Goal: Navigation & Orientation: Understand site structure

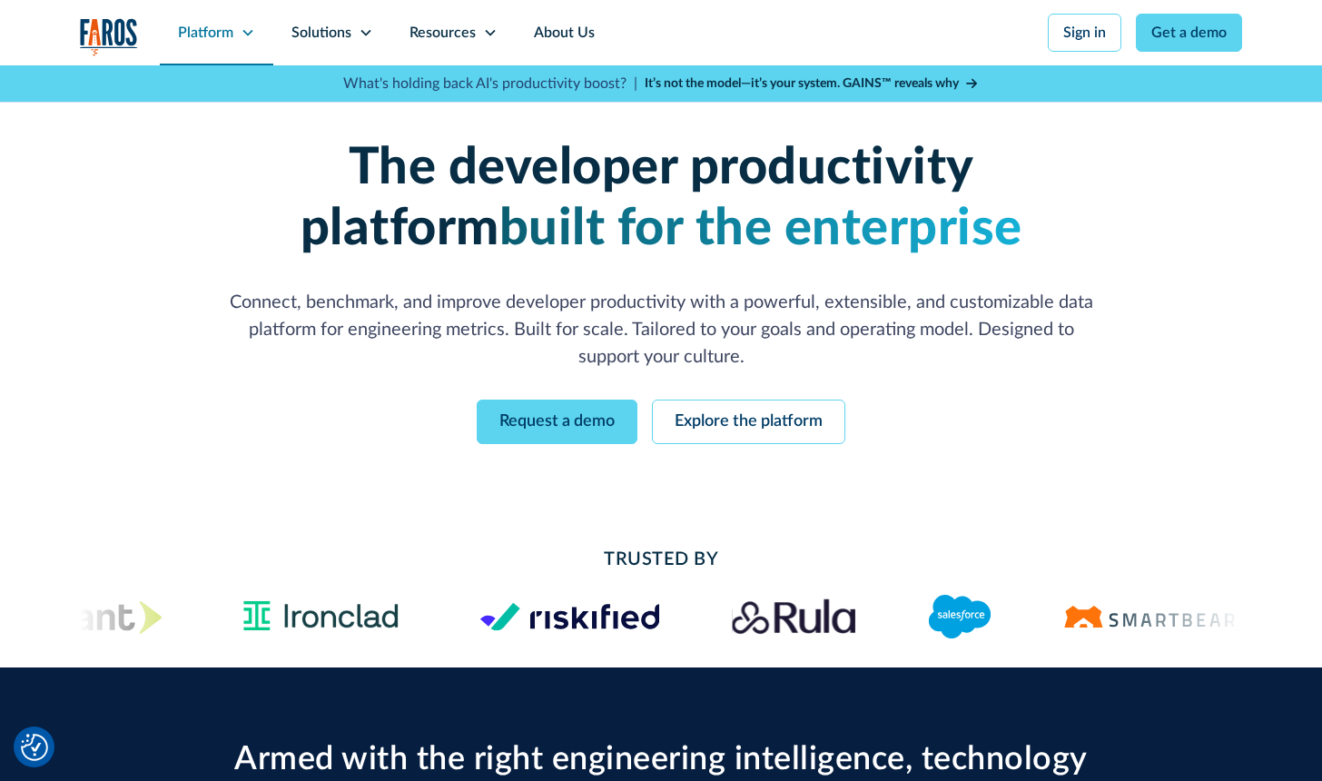
click at [224, 33] on div "Platform" at bounding box center [205, 33] width 55 height 22
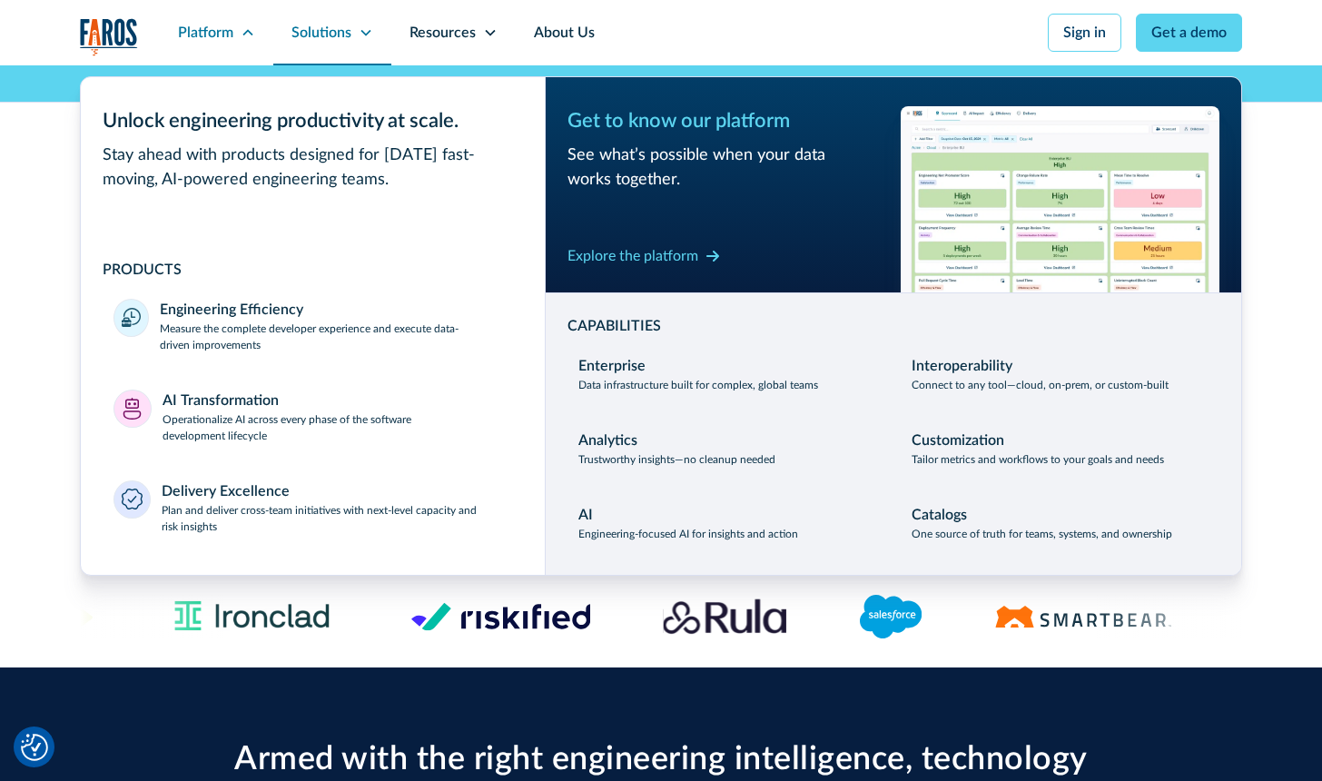
click at [329, 31] on div "Solutions" at bounding box center [321, 33] width 60 height 22
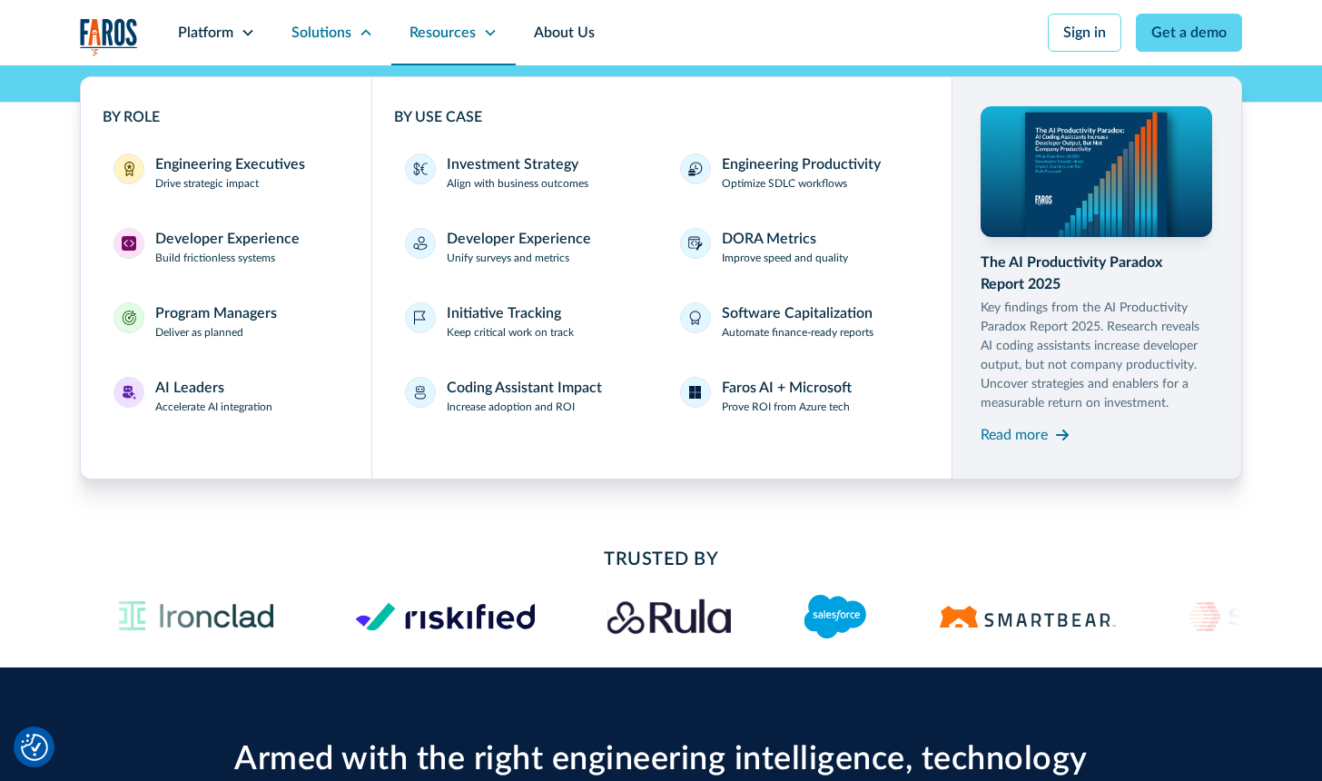
click at [468, 39] on div "Resources" at bounding box center [442, 33] width 66 height 22
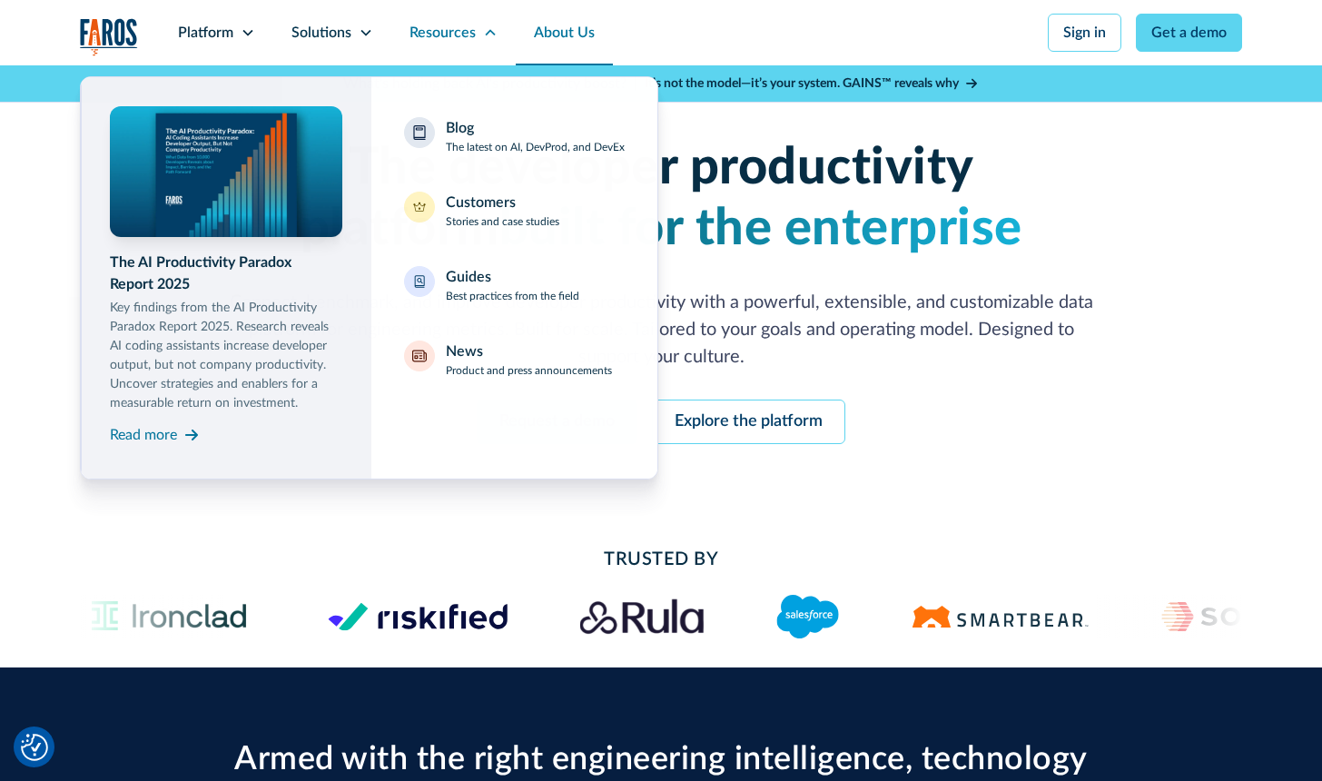
click at [562, 42] on link "About Us" at bounding box center [564, 32] width 97 height 65
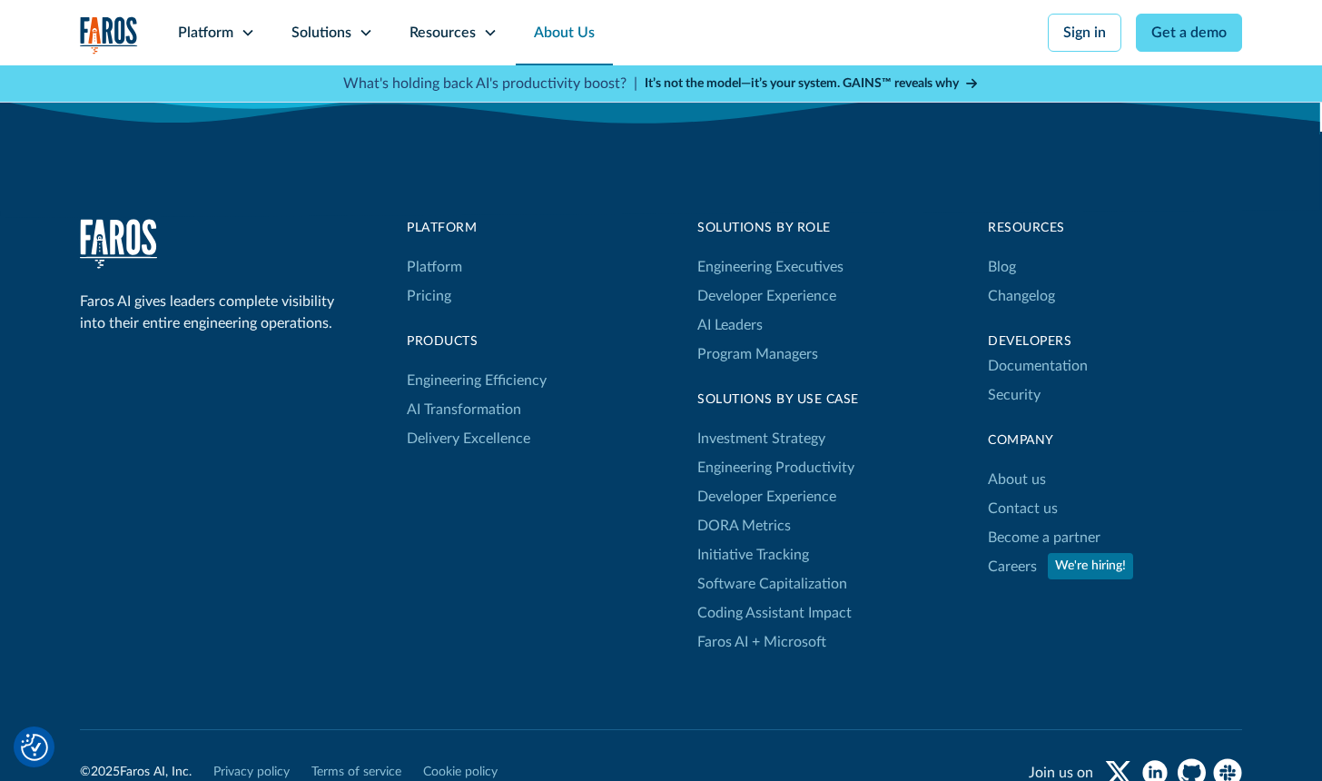
scroll to position [4950, 0]
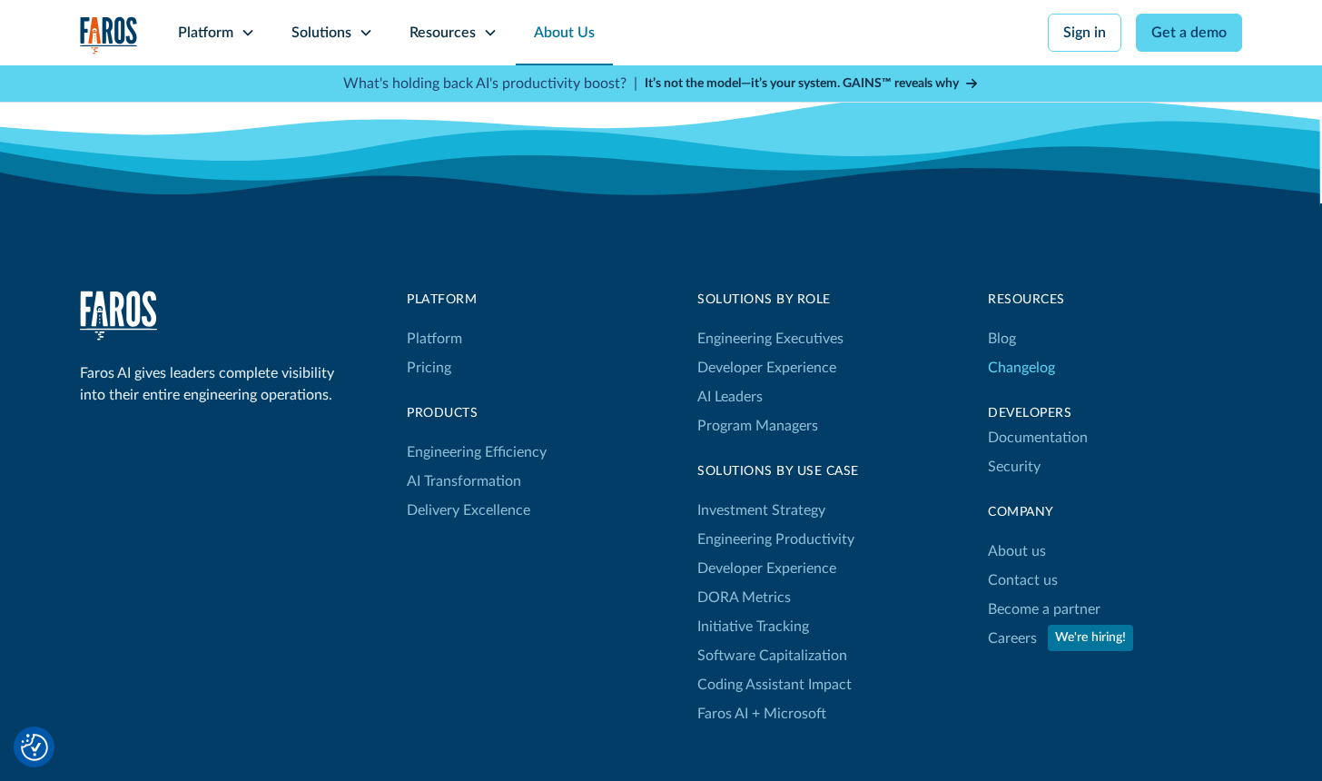
click at [1021, 364] on link "Changelog" at bounding box center [1021, 367] width 67 height 29
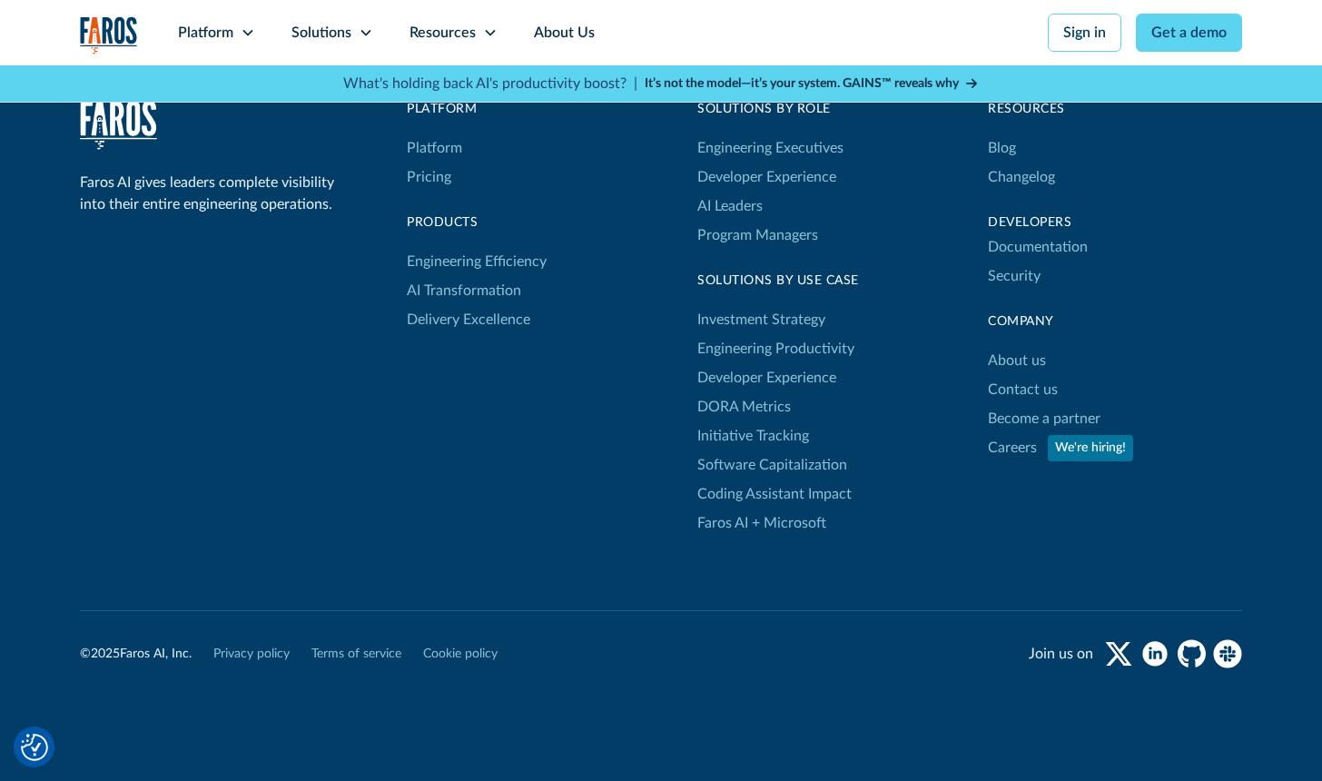
scroll to position [16749, 0]
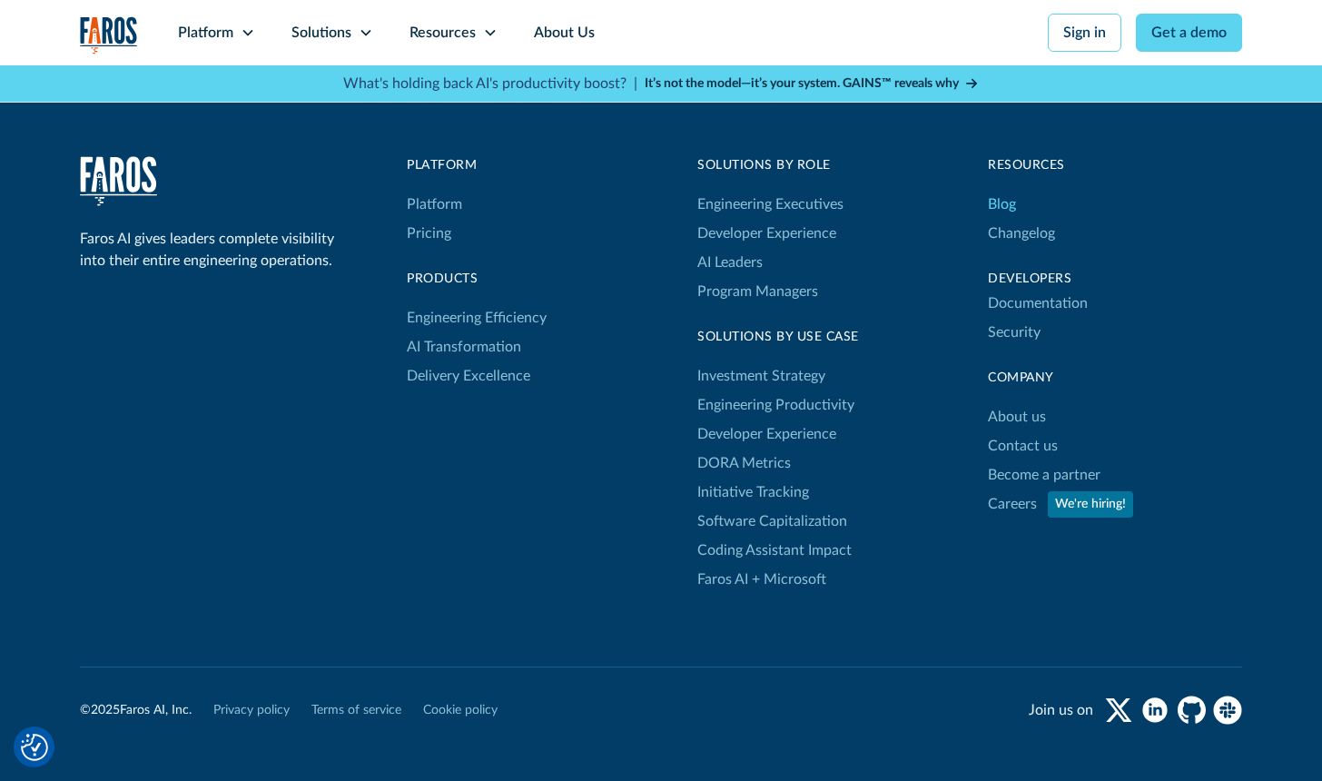
click at [1006, 219] on link "Blog" at bounding box center [1002, 204] width 28 height 29
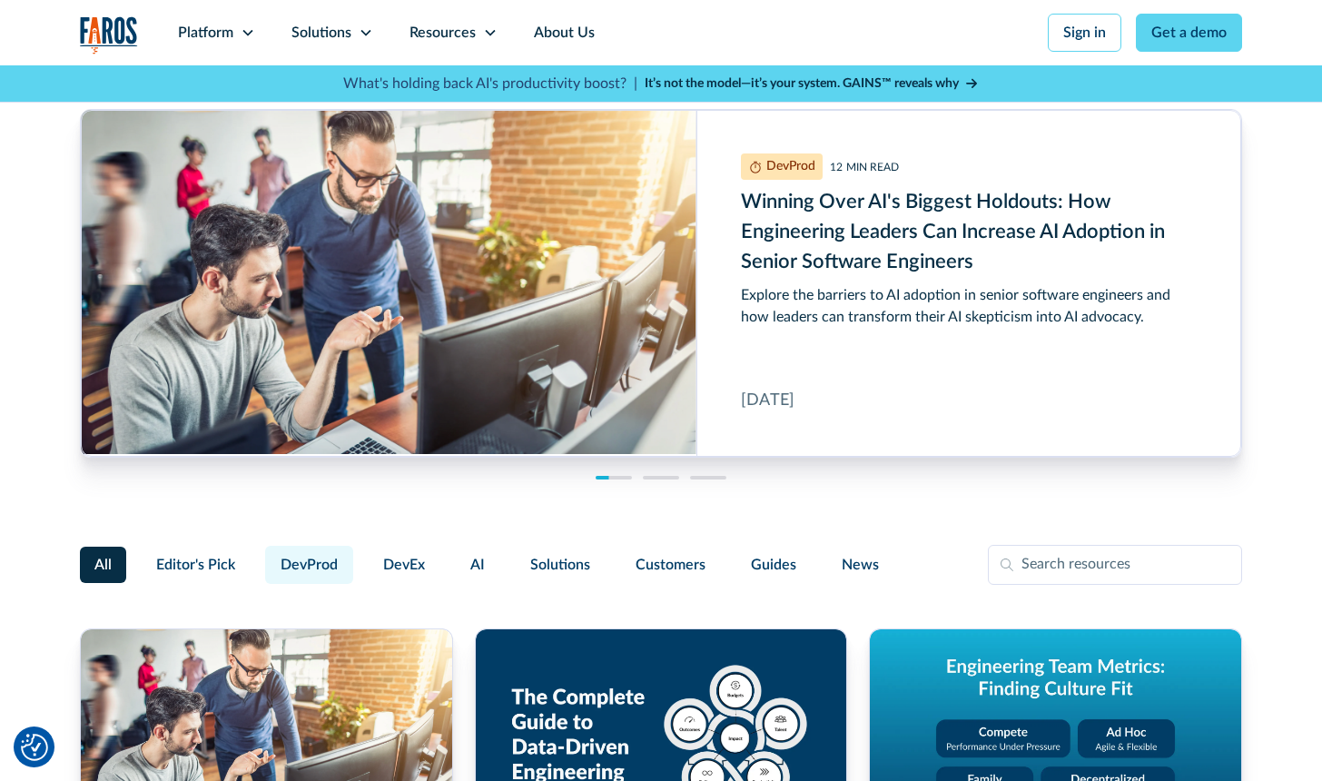
click at [312, 560] on span "DevProd" at bounding box center [309, 565] width 57 height 22
click at [262, 556] on input "DevProd" at bounding box center [262, 556] width 0 height 0
click at [416, 562] on span "DevEx" at bounding box center [404, 565] width 42 height 22
click at [365, 556] on input "DevEx" at bounding box center [365, 556] width 0 height 0
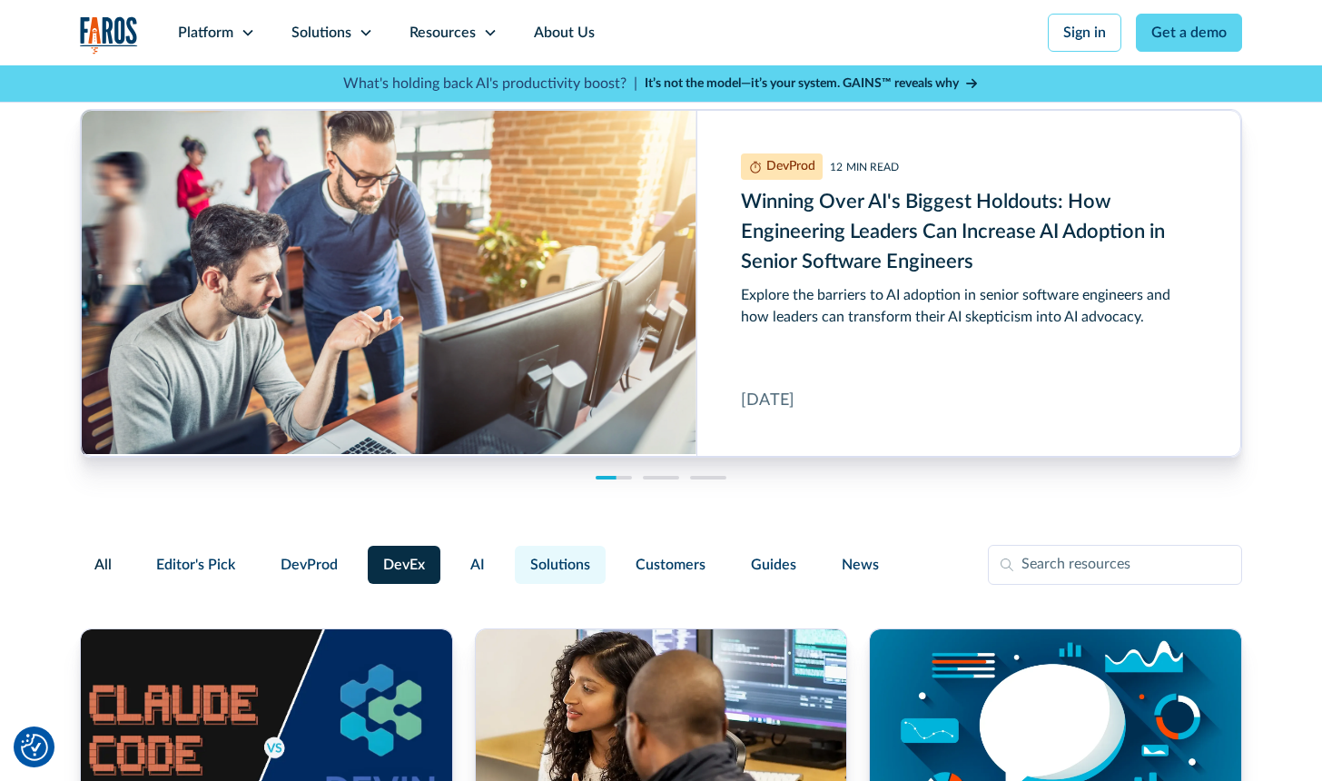
click at [542, 572] on span "Solutions" at bounding box center [560, 565] width 60 height 22
click at [512, 556] on input "Solutions" at bounding box center [512, 556] width 0 height 0
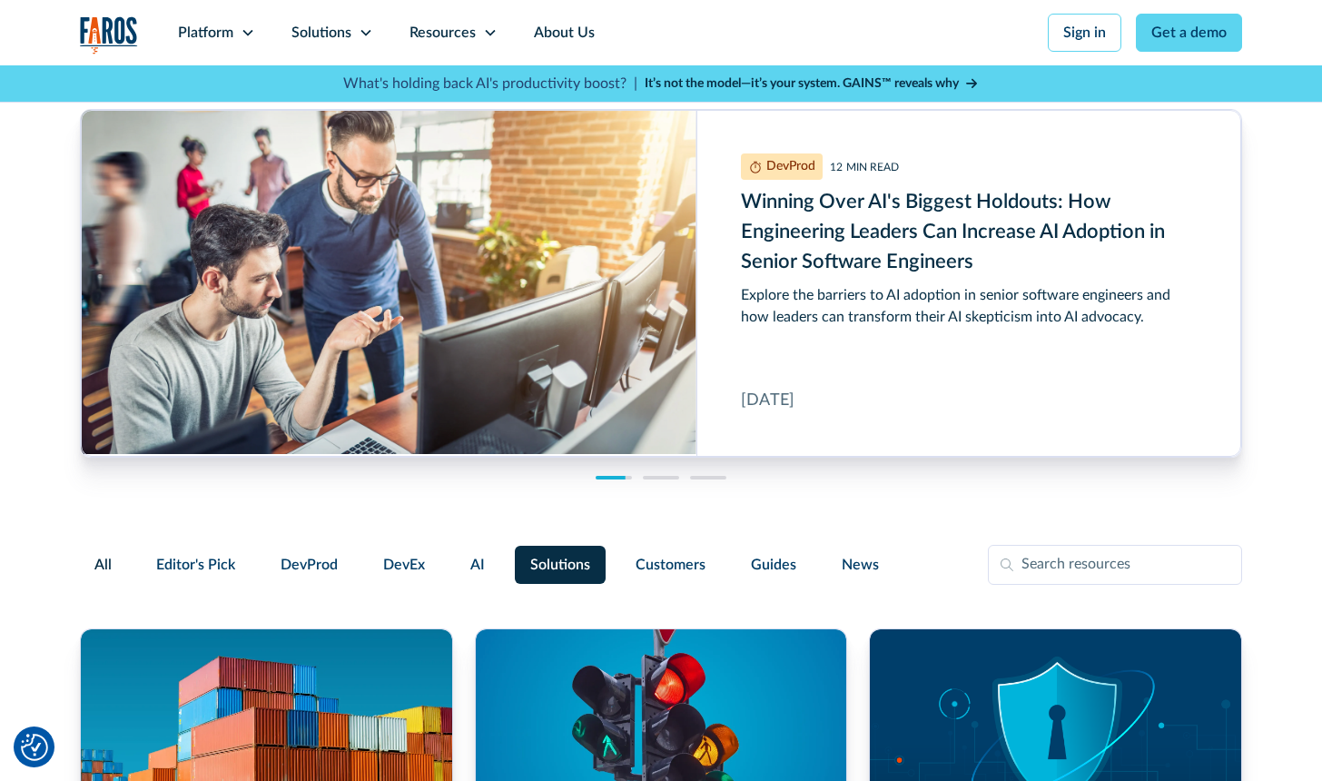
click at [98, 560] on span "All" at bounding box center [102, 565] width 17 height 22
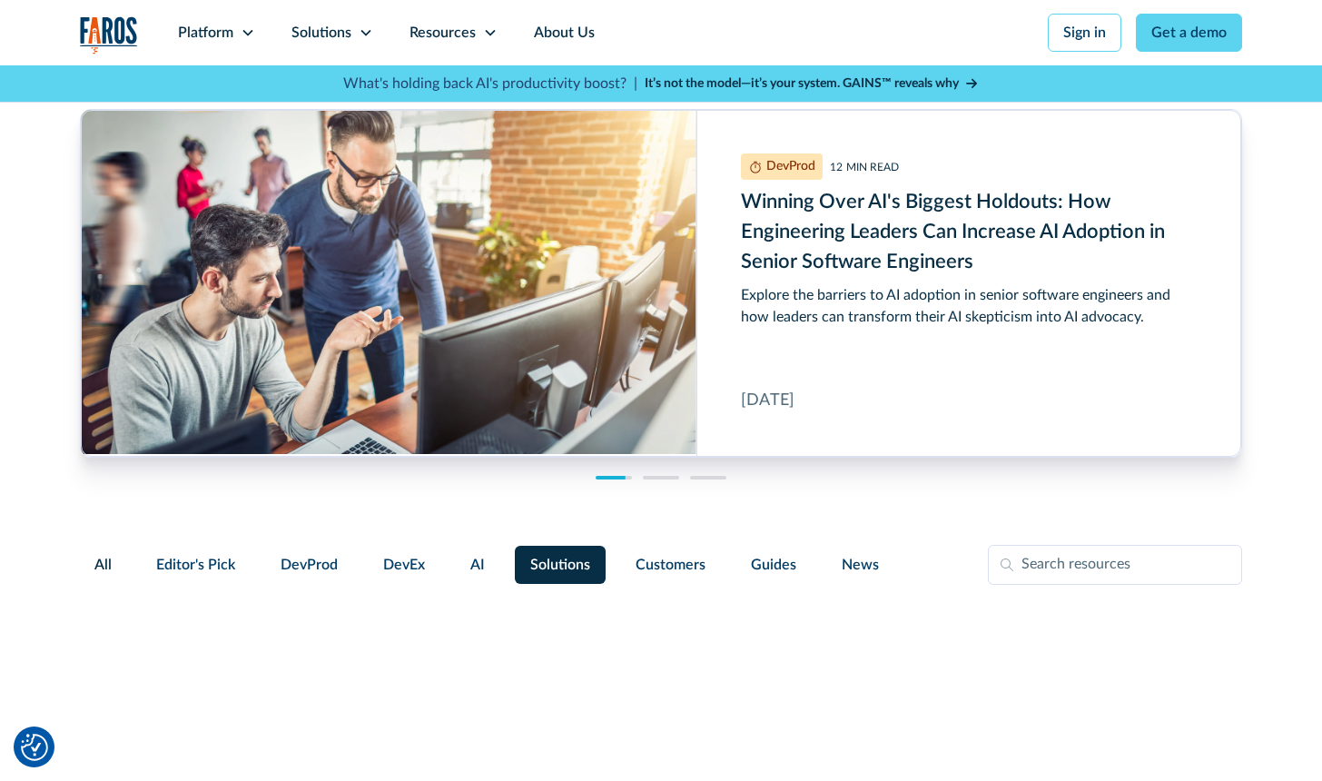
click at [94, 554] on input "All" at bounding box center [94, 554] width 0 height 0
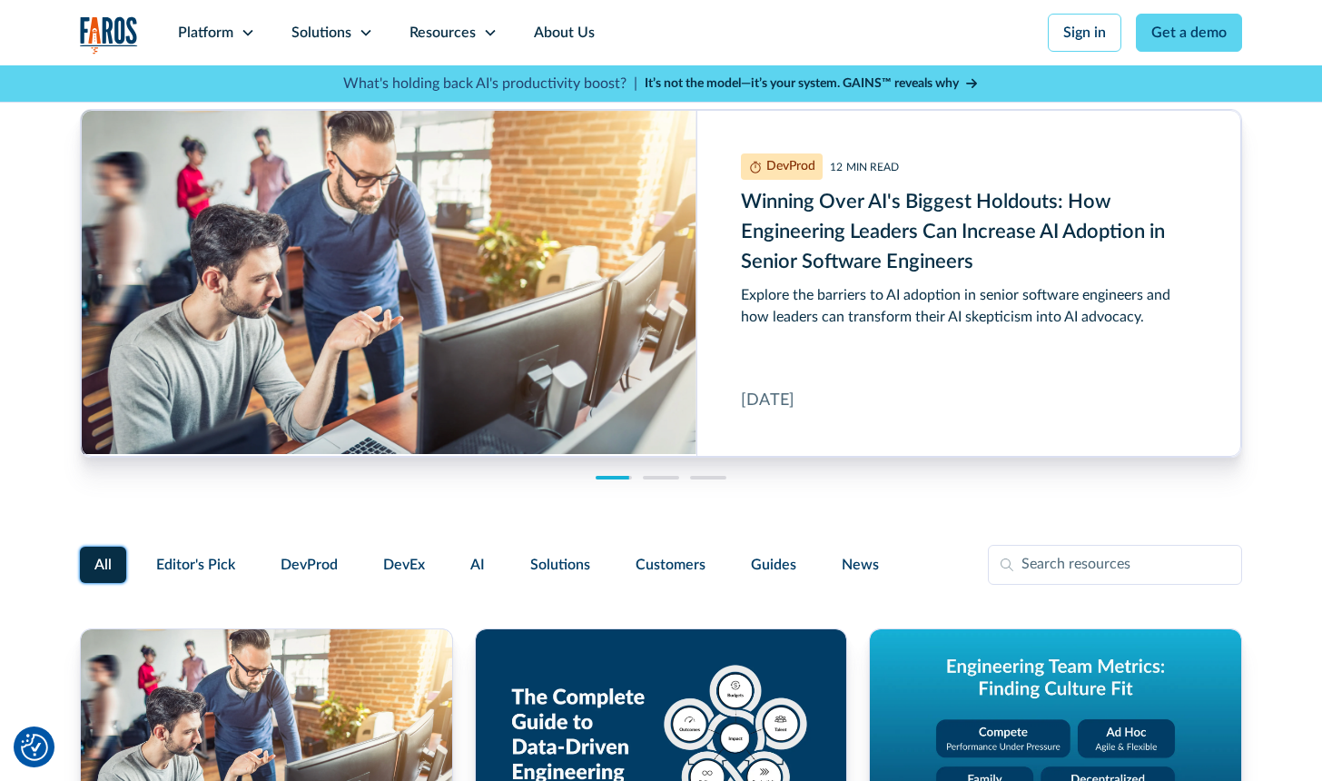
click at [324, 477] on div "DevProd 12 MIN READ Winning Over AI's Biggest Holdouts: How Engineering Leaders…" at bounding box center [661, 283] width 1162 height 436
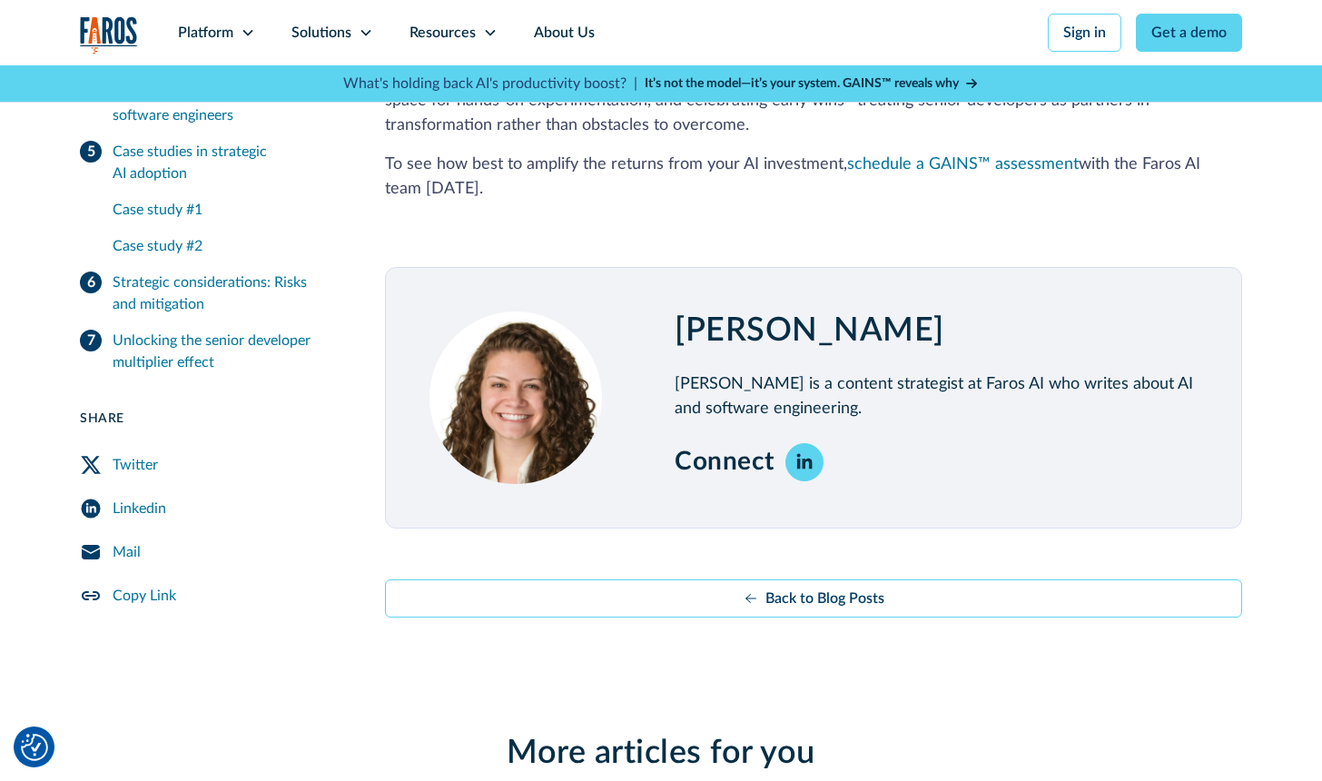
scroll to position [6295, 0]
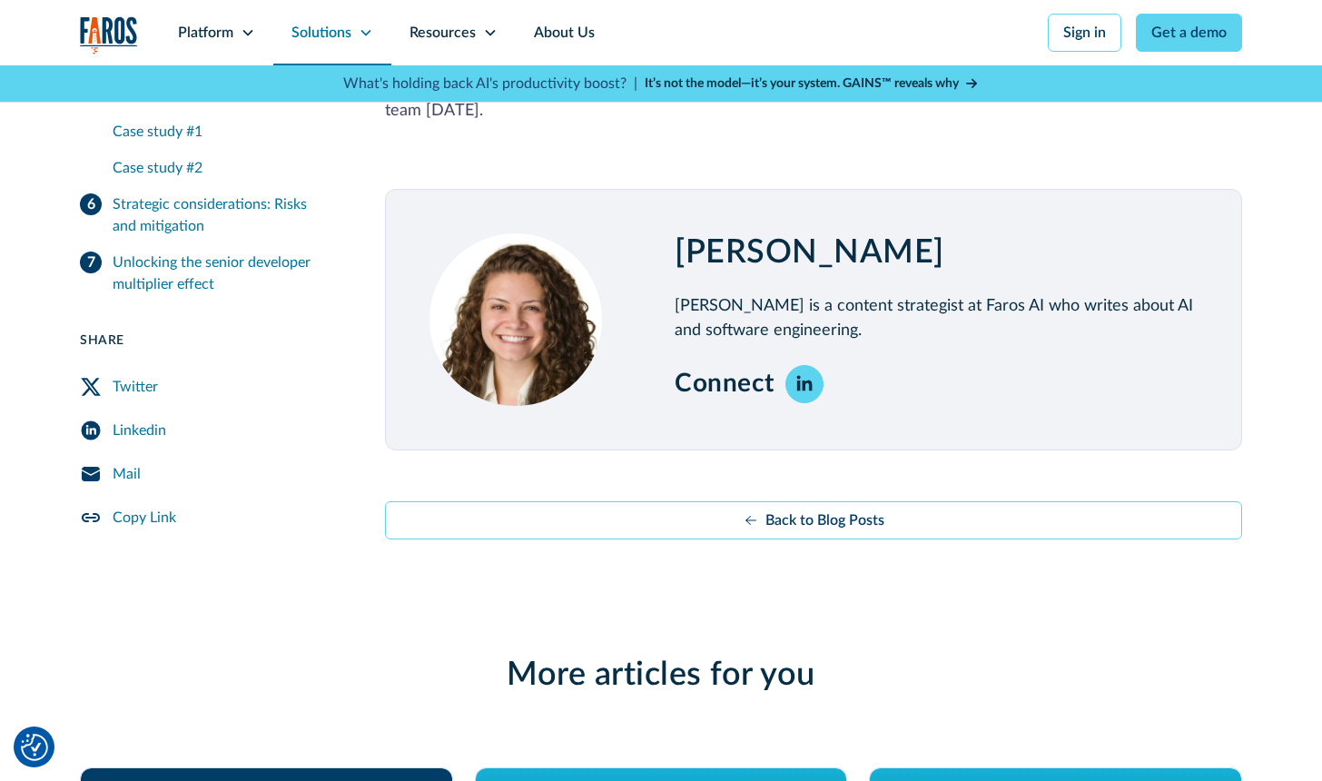
click at [355, 38] on div "Solutions" at bounding box center [332, 32] width 118 height 65
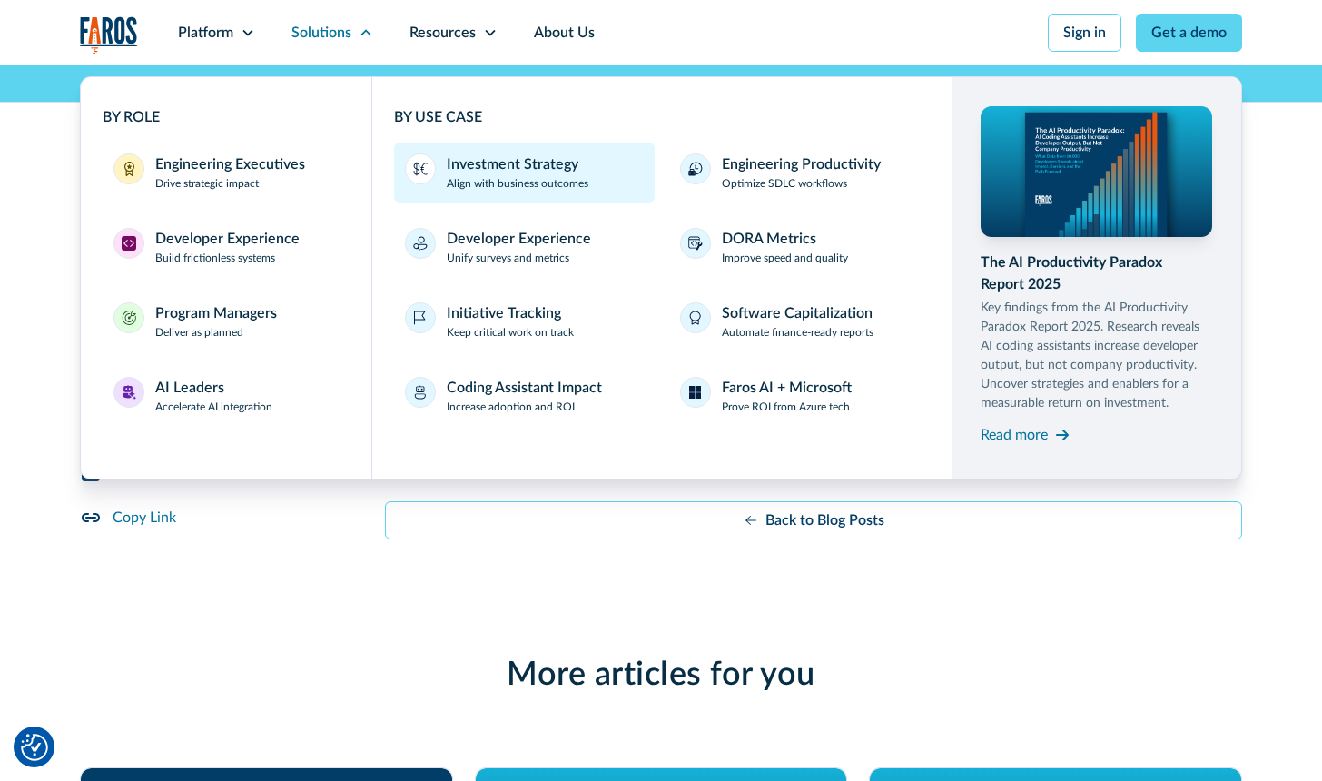
click at [438, 169] on link "Investment Strategy Align with business outcomes" at bounding box center [524, 173] width 261 height 60
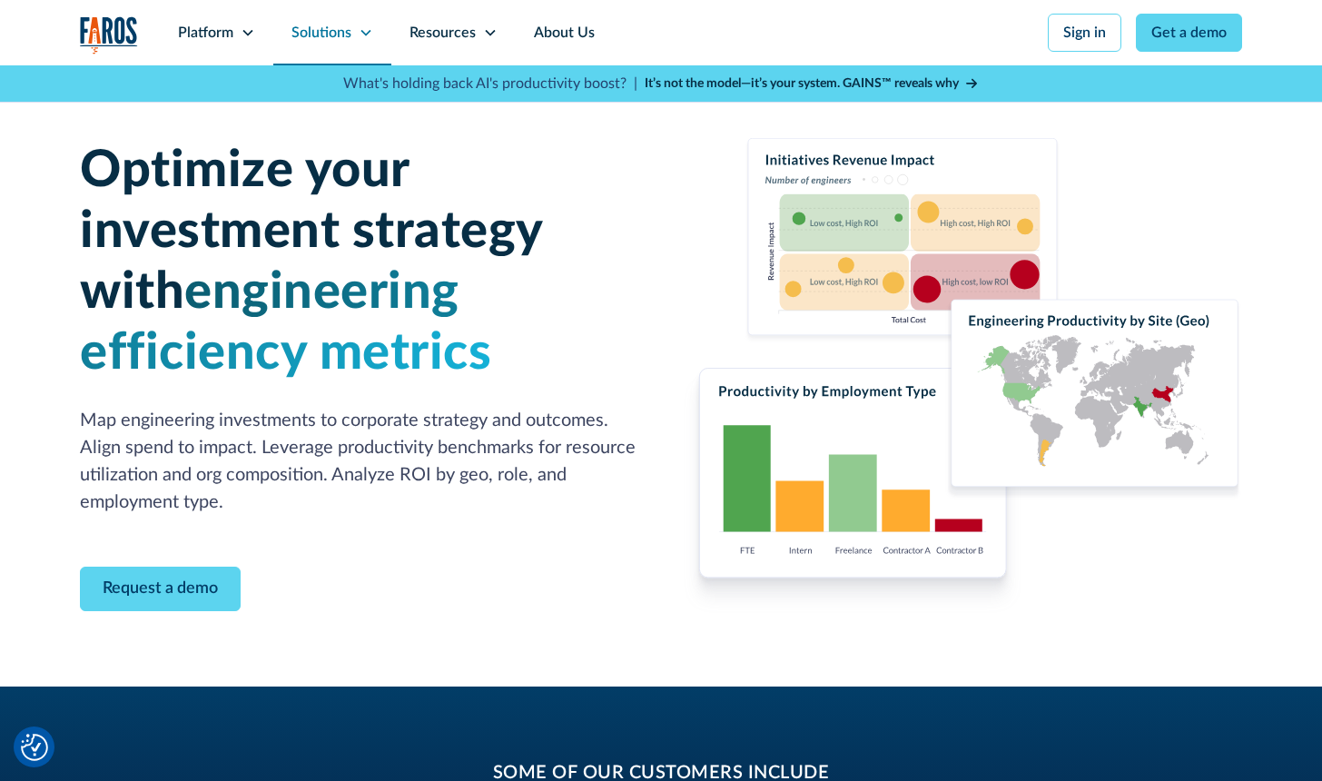
click at [349, 33] on div "Solutions" at bounding box center [321, 33] width 60 height 22
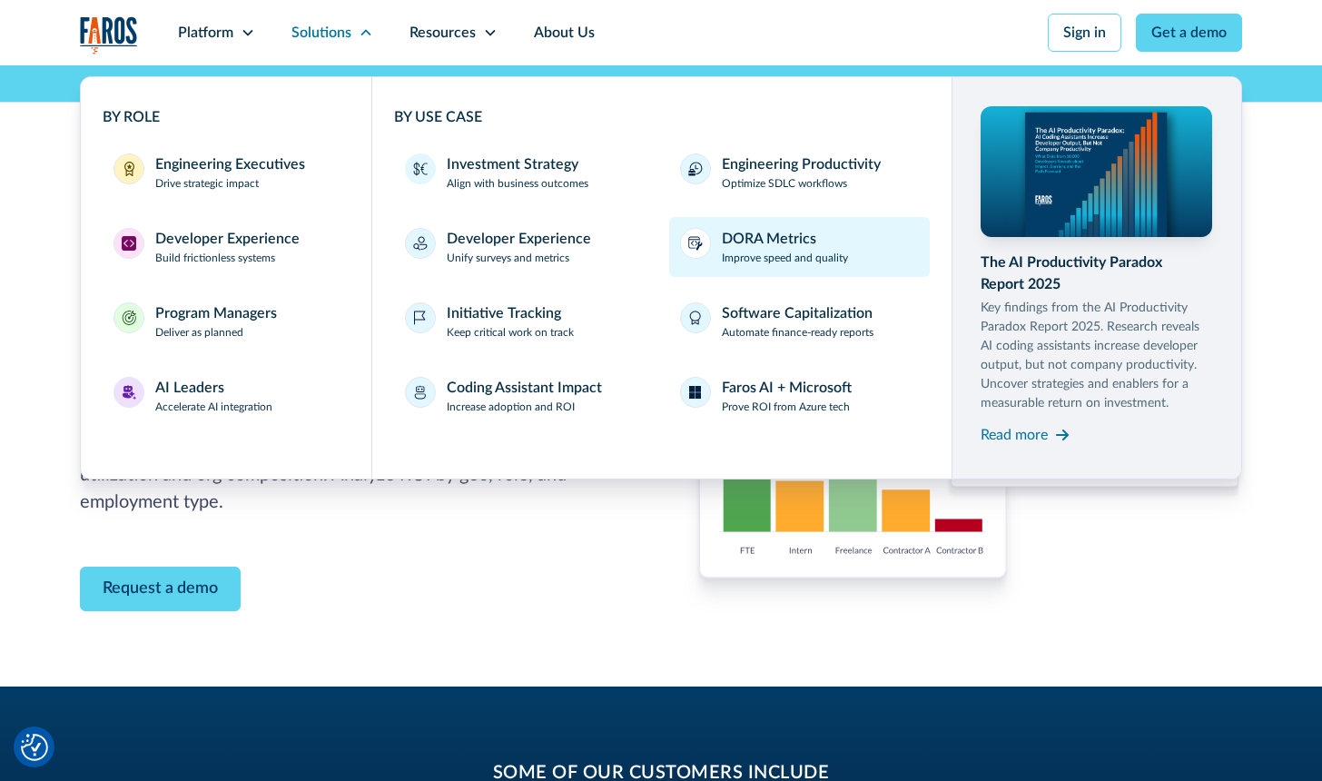
click at [714, 241] on link "[PERSON_NAME] Metrics Improve speed and quality" at bounding box center [799, 247] width 261 height 60
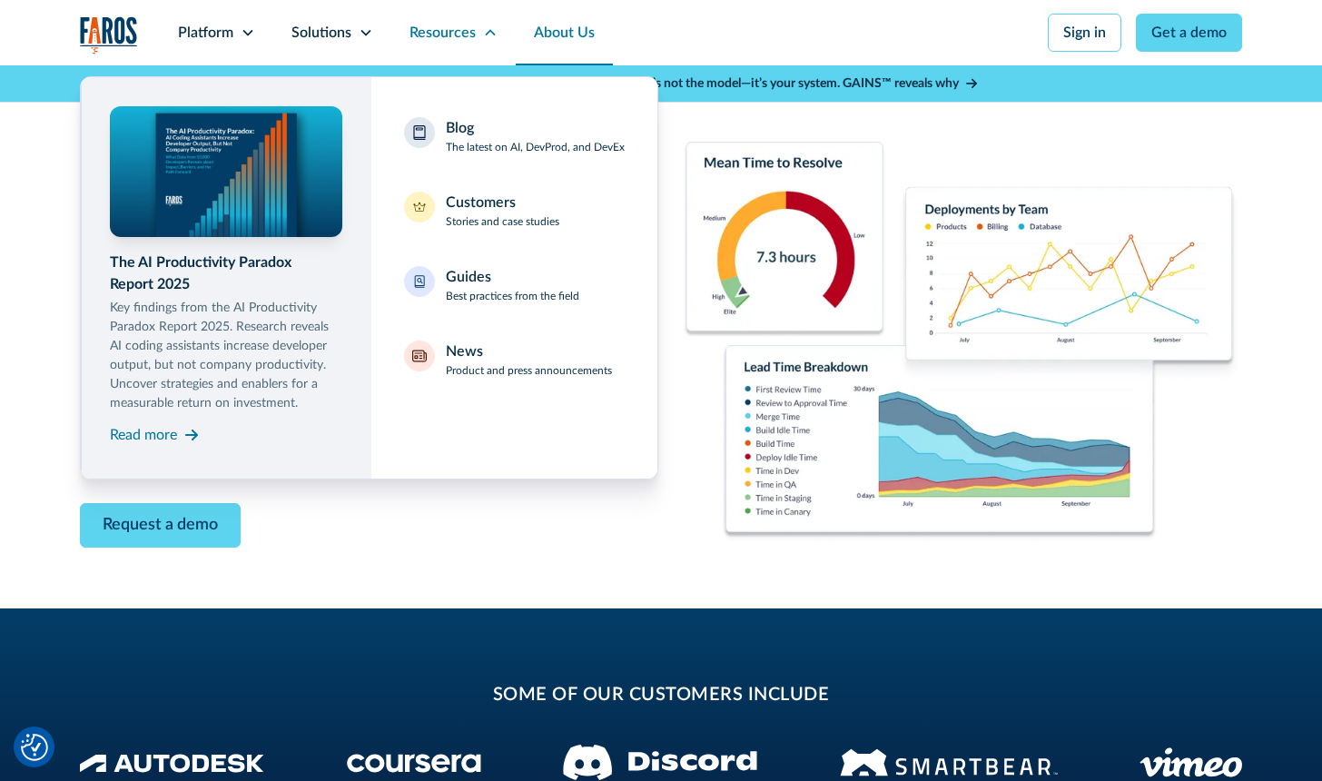
click at [555, 34] on link "About Us" at bounding box center [564, 32] width 97 height 65
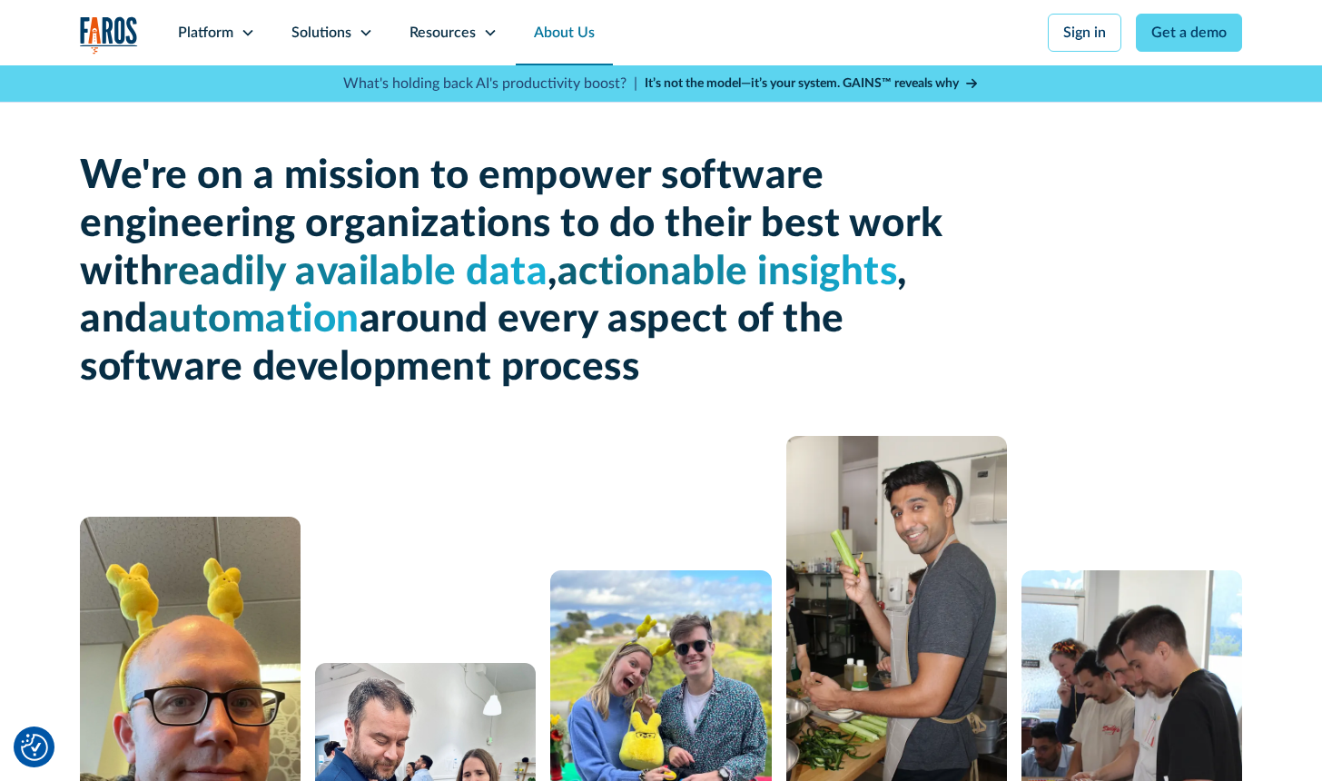
click at [103, 34] on img "home" at bounding box center [109, 34] width 58 height 37
